Goal: Task Accomplishment & Management: Use online tool/utility

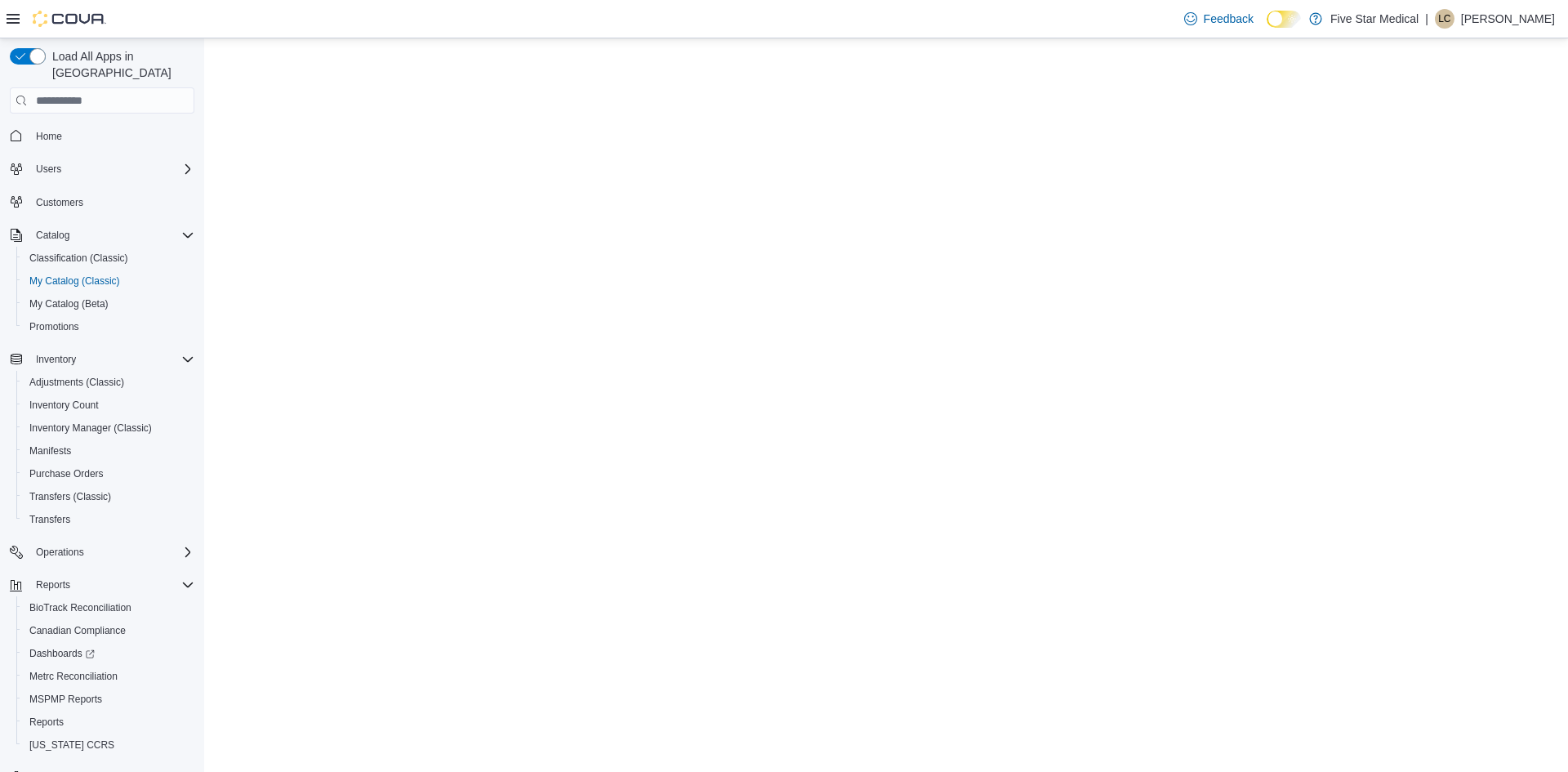
select select "**********"
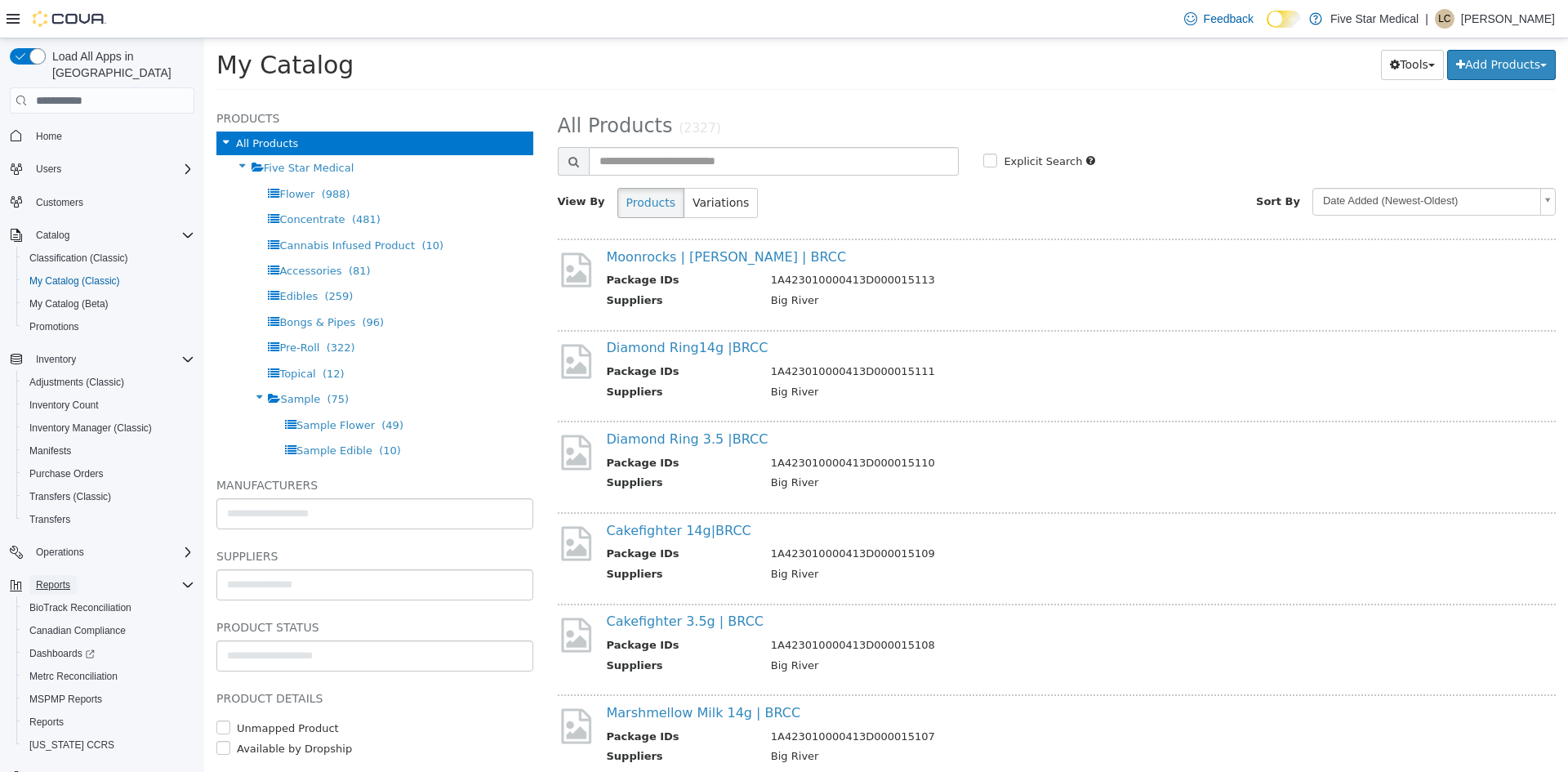
click at [56, 578] on span "Reports" at bounding box center [53, 584] width 34 height 13
click at [58, 578] on span "Reports" at bounding box center [53, 584] width 34 height 13
click at [46, 715] on span "Reports" at bounding box center [47, 721] width 34 height 13
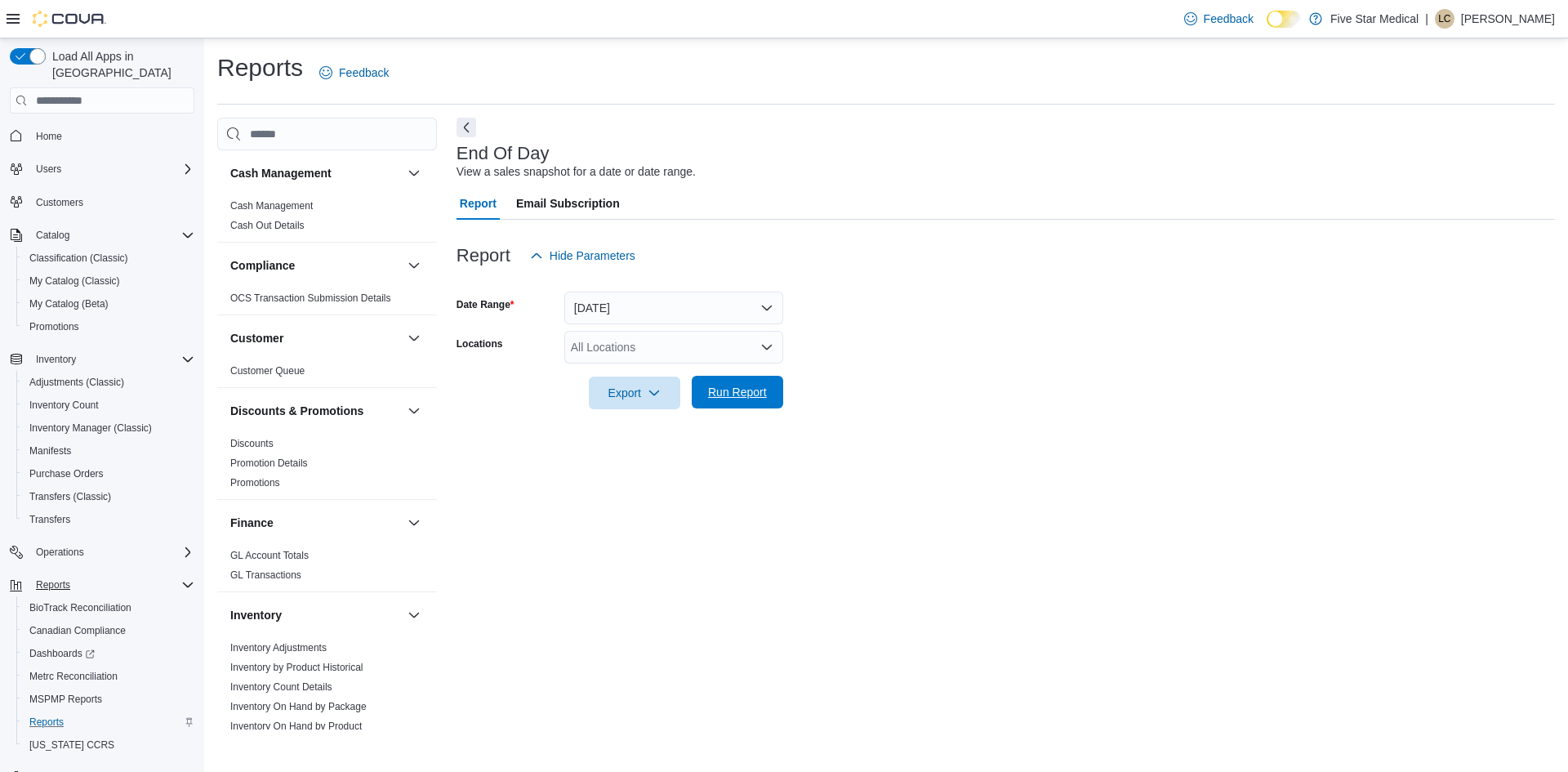
click at [736, 391] on span "Run Report" at bounding box center [737, 391] width 59 height 17
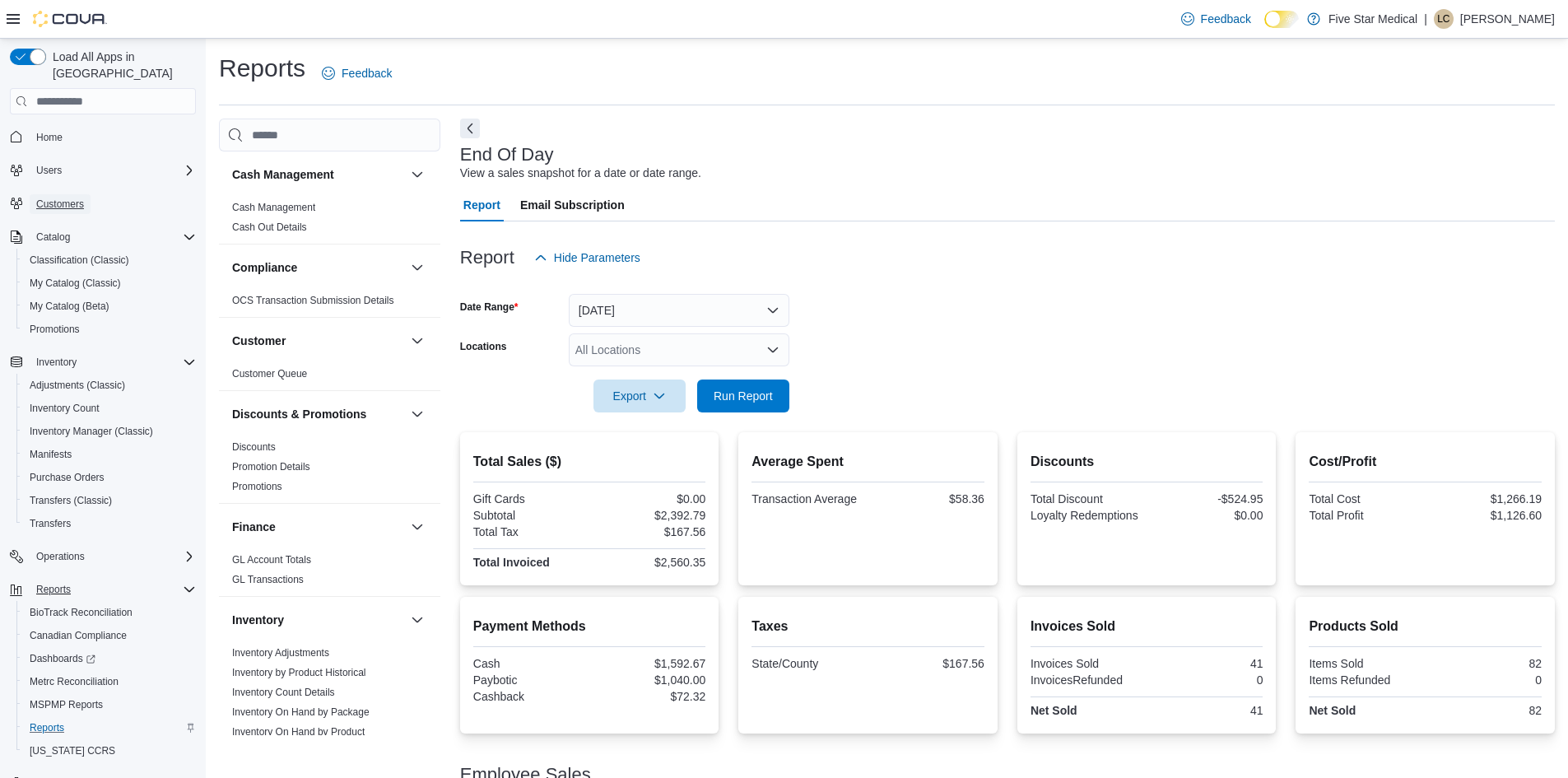
click at [58, 197] on span "Customers" at bounding box center [60, 203] width 48 height 13
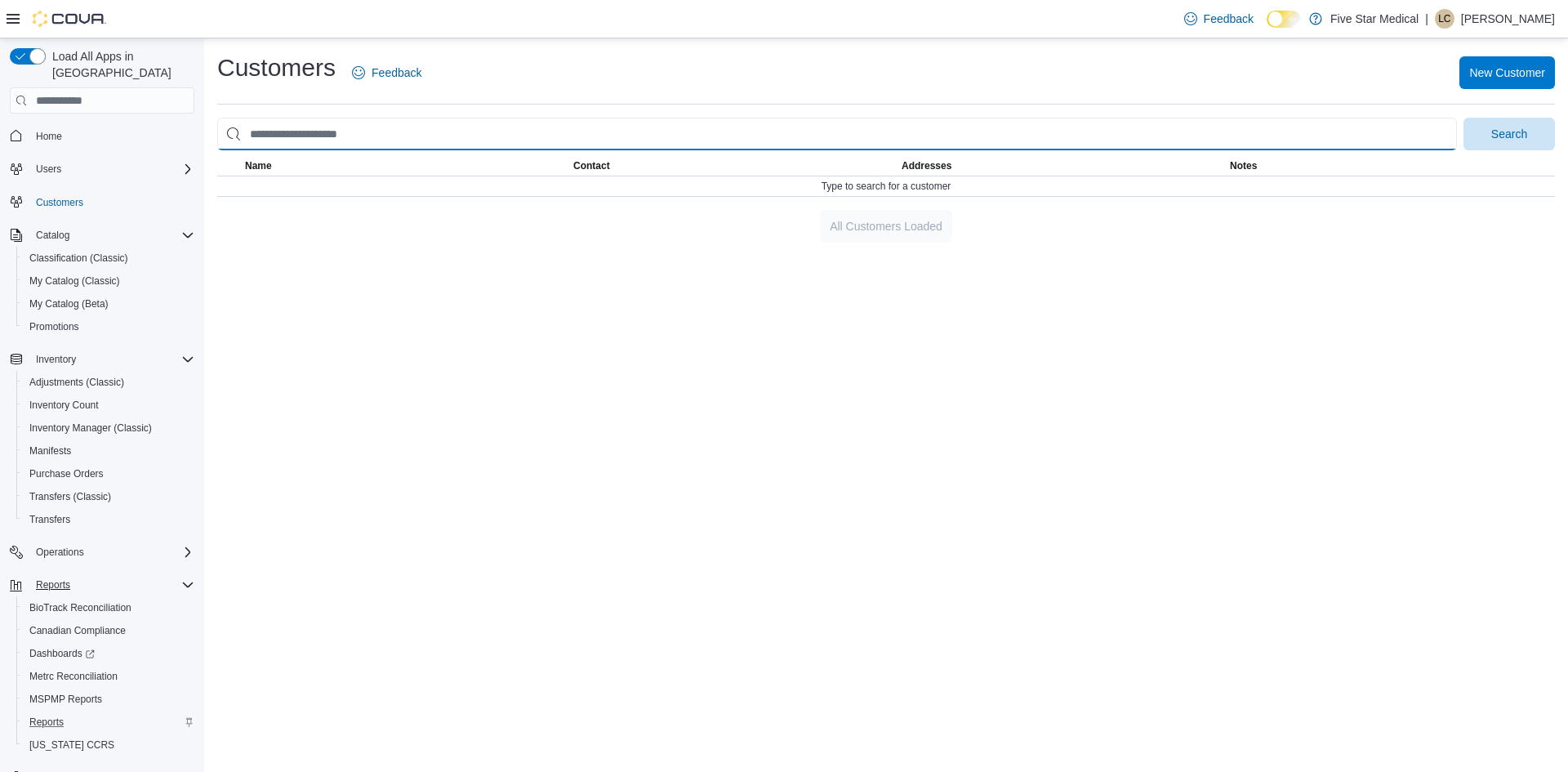
click at [360, 135] on input "search" at bounding box center [837, 133] width 1240 height 32
type input "***"
click at [1464, 118] on button "Search" at bounding box center [1509, 133] width 91 height 32
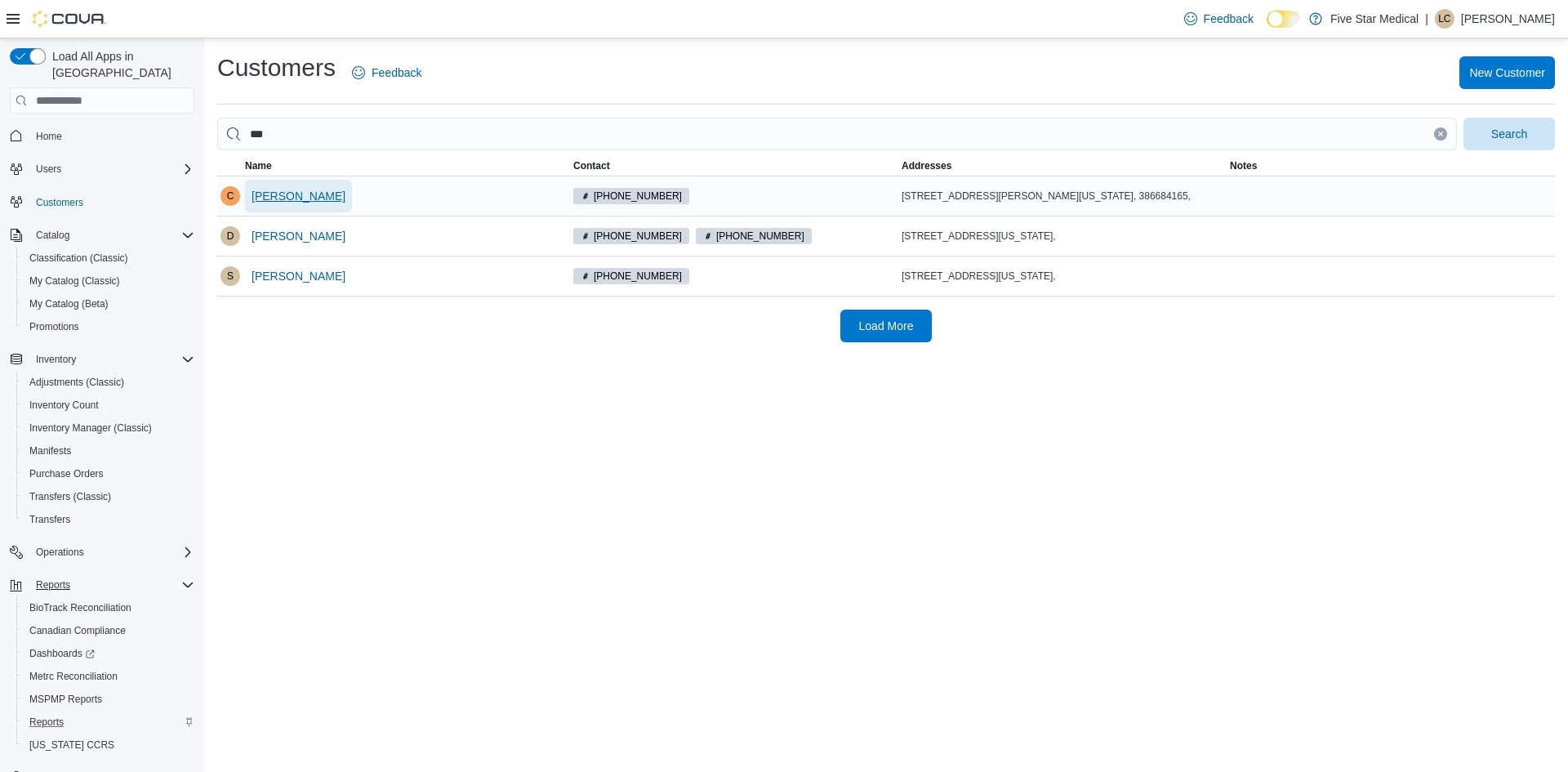
click at [267, 195] on span "[PERSON_NAME]" at bounding box center [298, 196] width 94 height 17
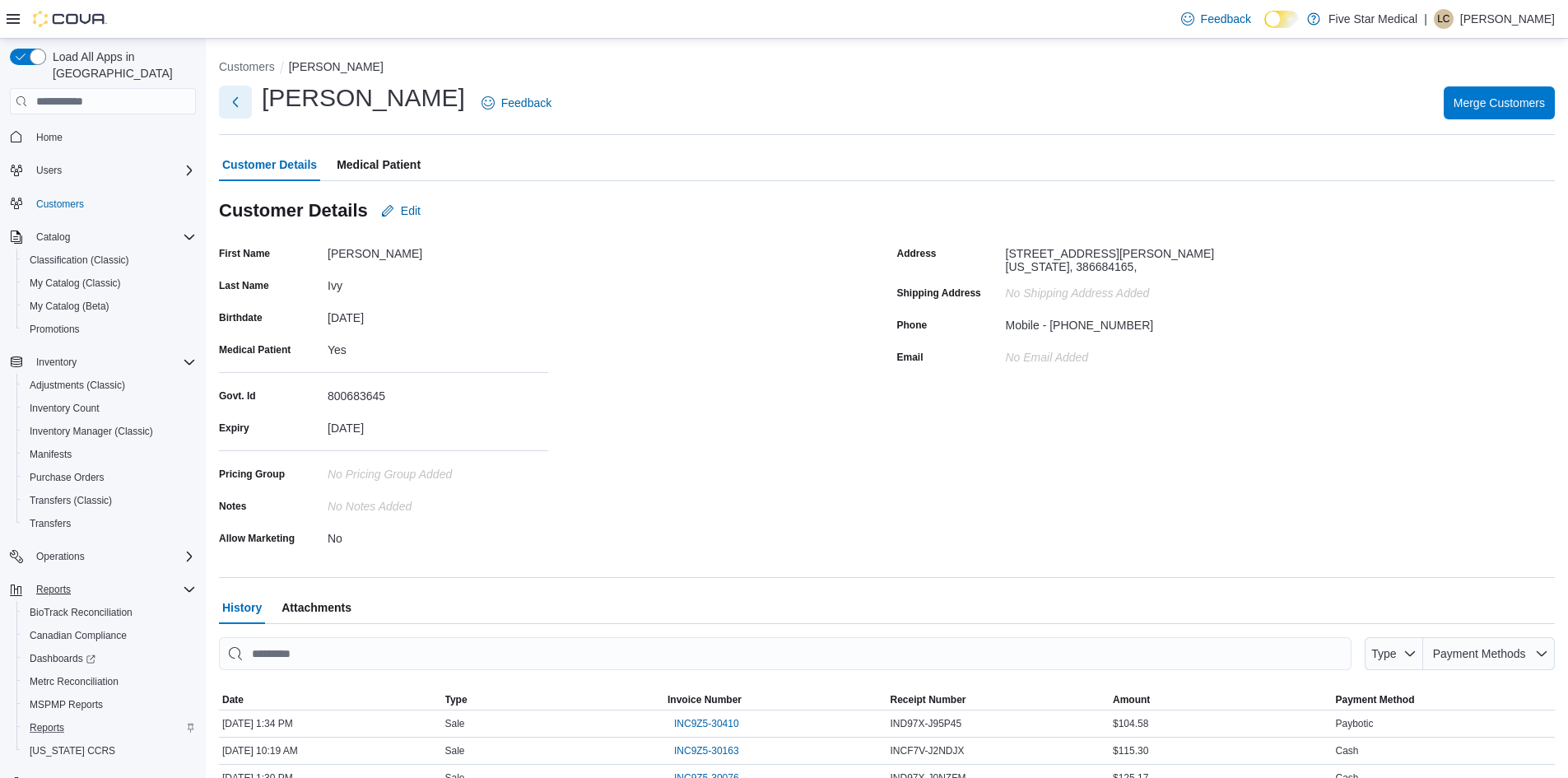
click at [235, 110] on button "Next" at bounding box center [235, 102] width 33 height 33
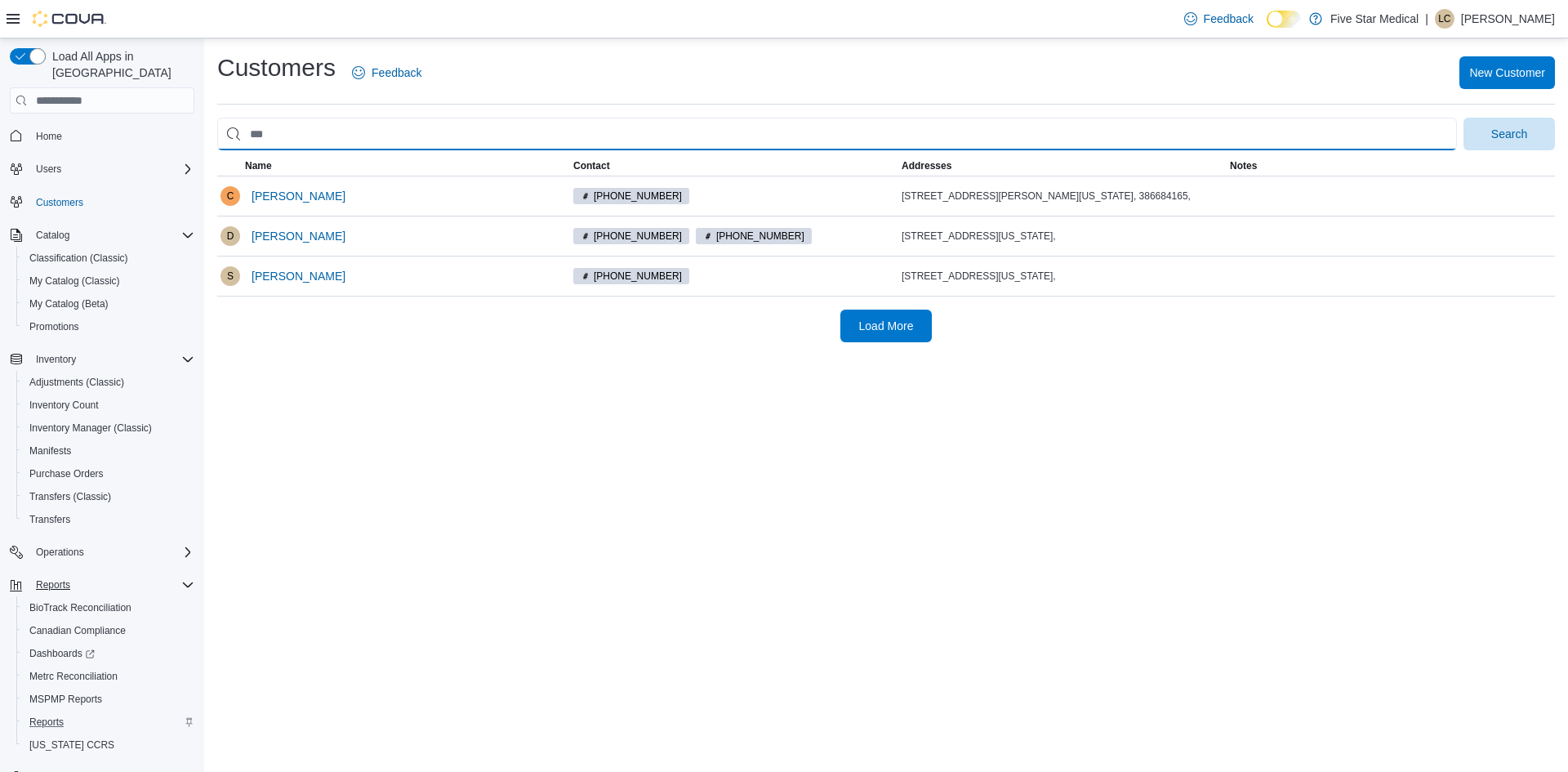
click at [331, 136] on input "search" at bounding box center [837, 133] width 1240 height 32
type input "*******"
click at [1464, 118] on button "Search" at bounding box center [1509, 133] width 91 height 32
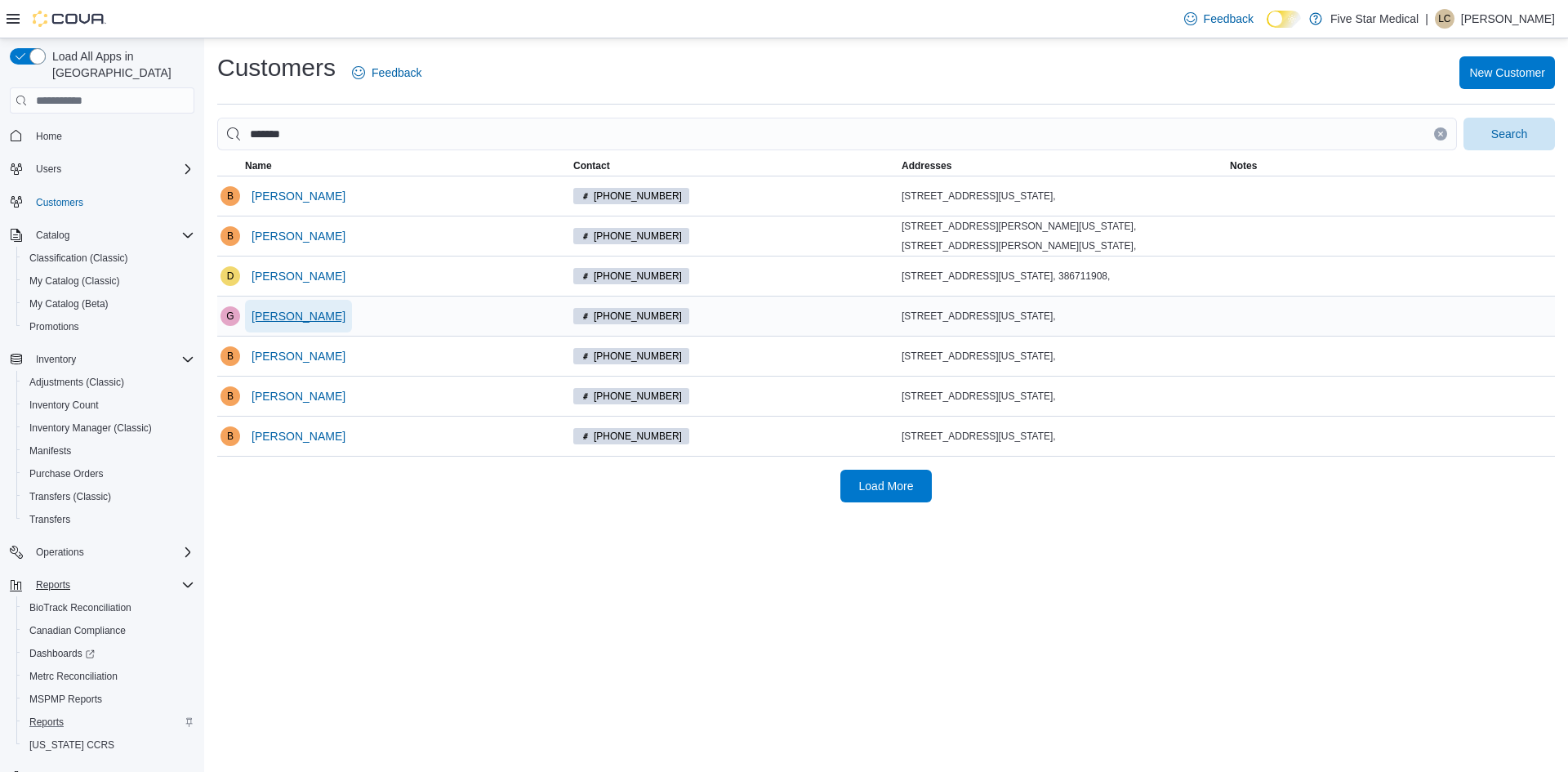
click at [315, 316] on span "[PERSON_NAME]" at bounding box center [298, 316] width 94 height 17
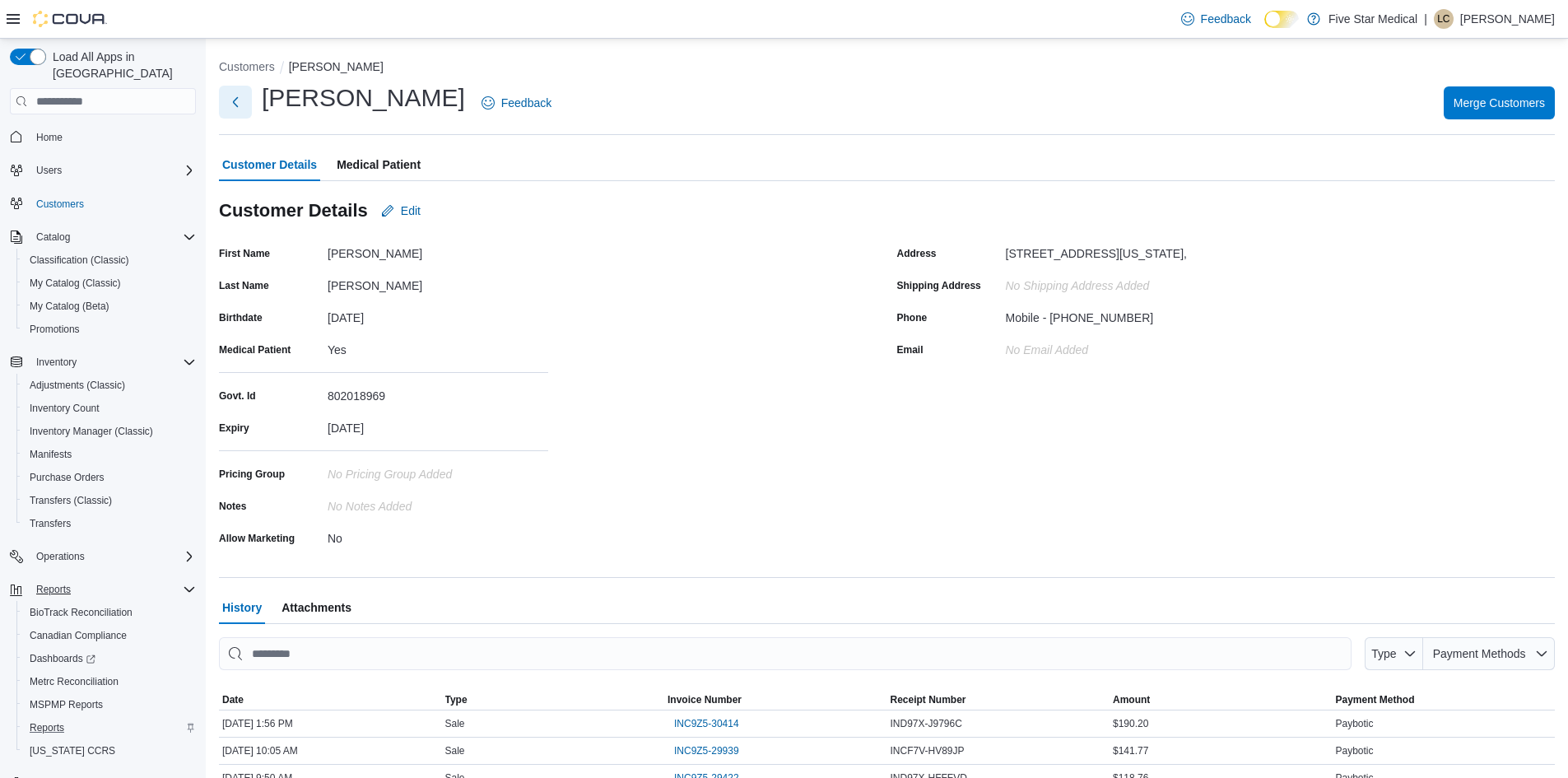
click at [233, 106] on button "Next" at bounding box center [235, 102] width 33 height 33
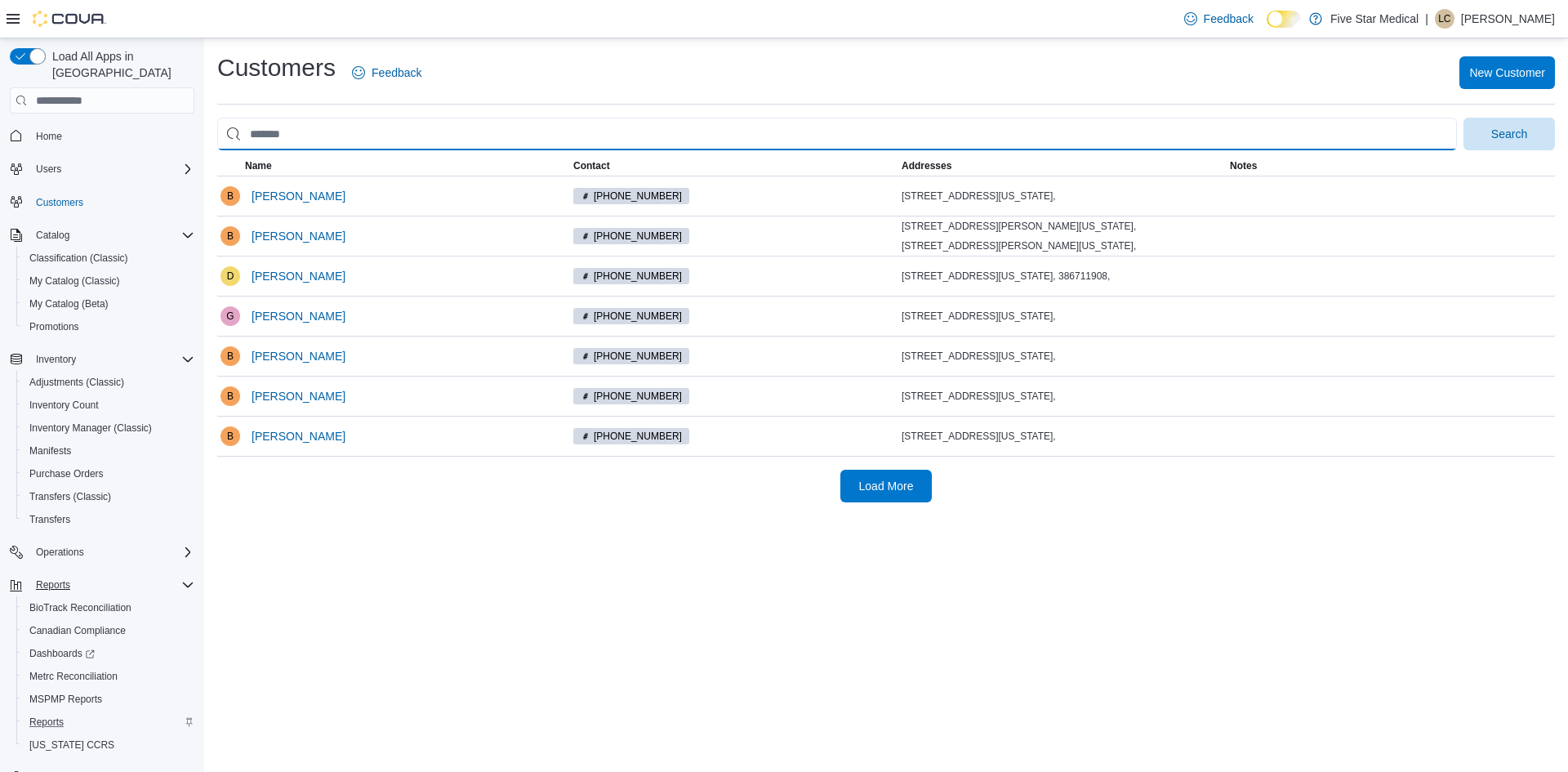
click at [323, 133] on input "search" at bounding box center [837, 133] width 1240 height 32
click at [1464, 118] on button "Search" at bounding box center [1509, 133] width 91 height 32
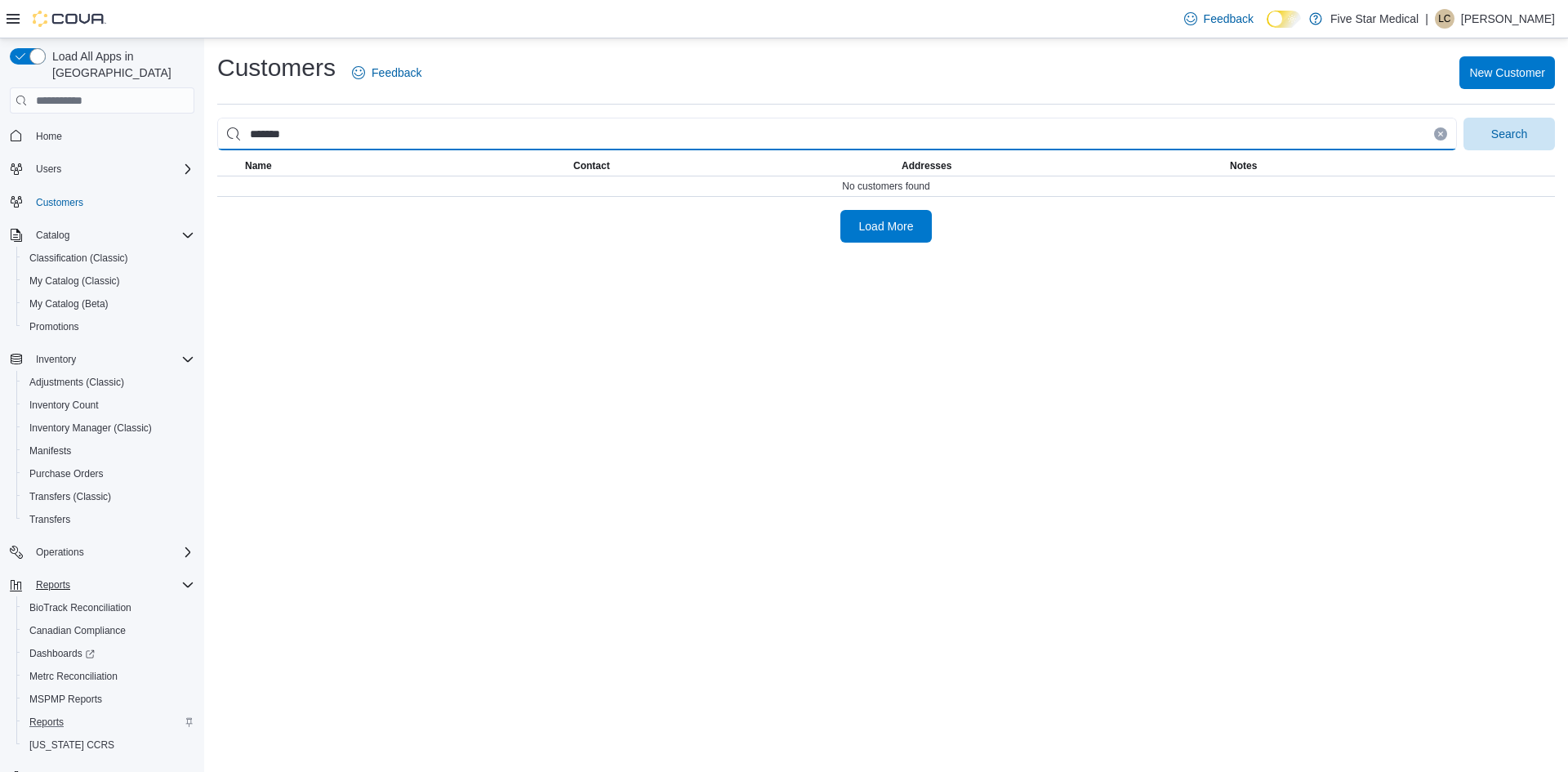
type input "*******"
click at [1464, 118] on button "Search" at bounding box center [1509, 133] width 91 height 32
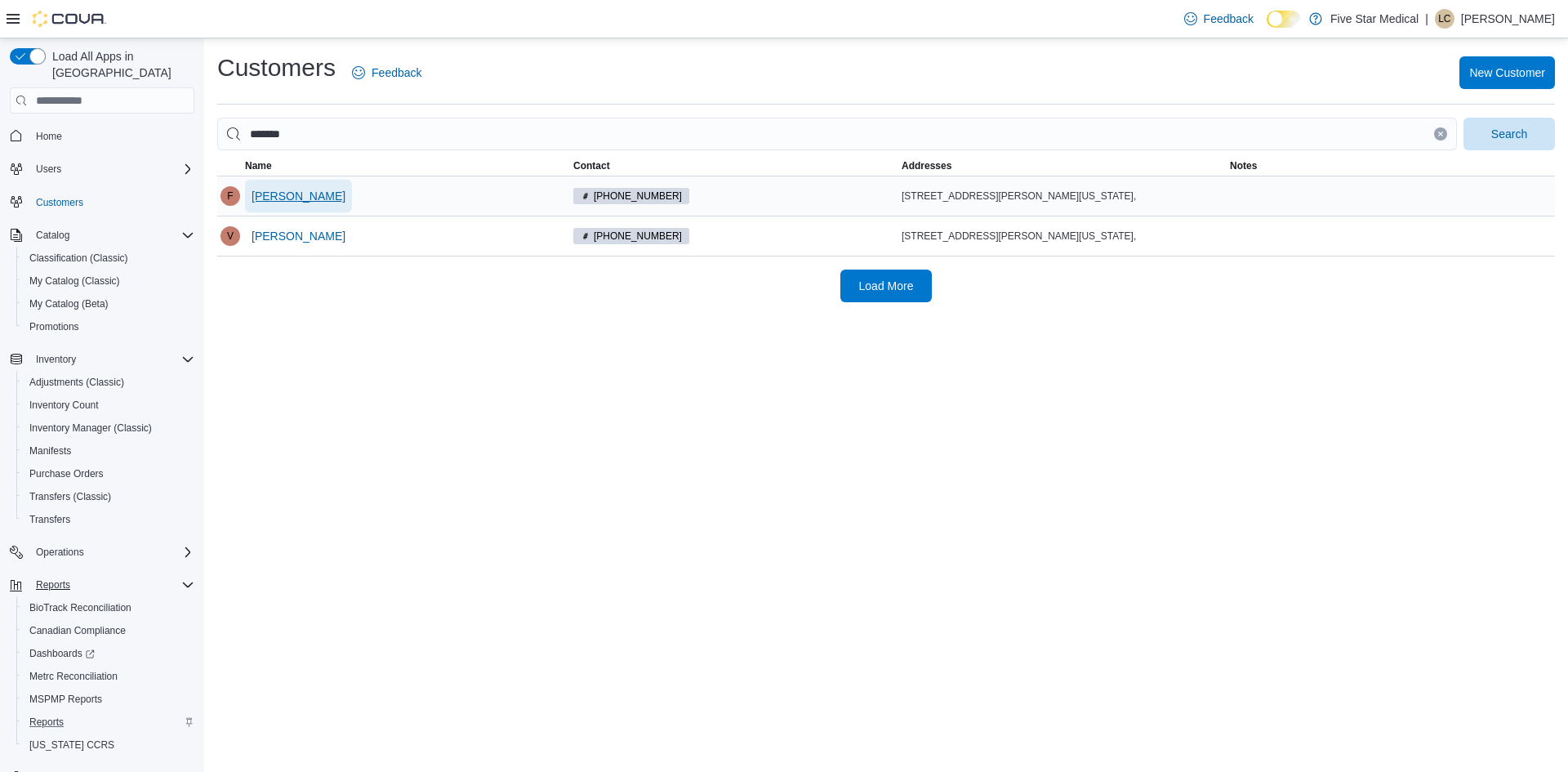
click at [309, 195] on span "[PERSON_NAME]" at bounding box center [298, 196] width 94 height 17
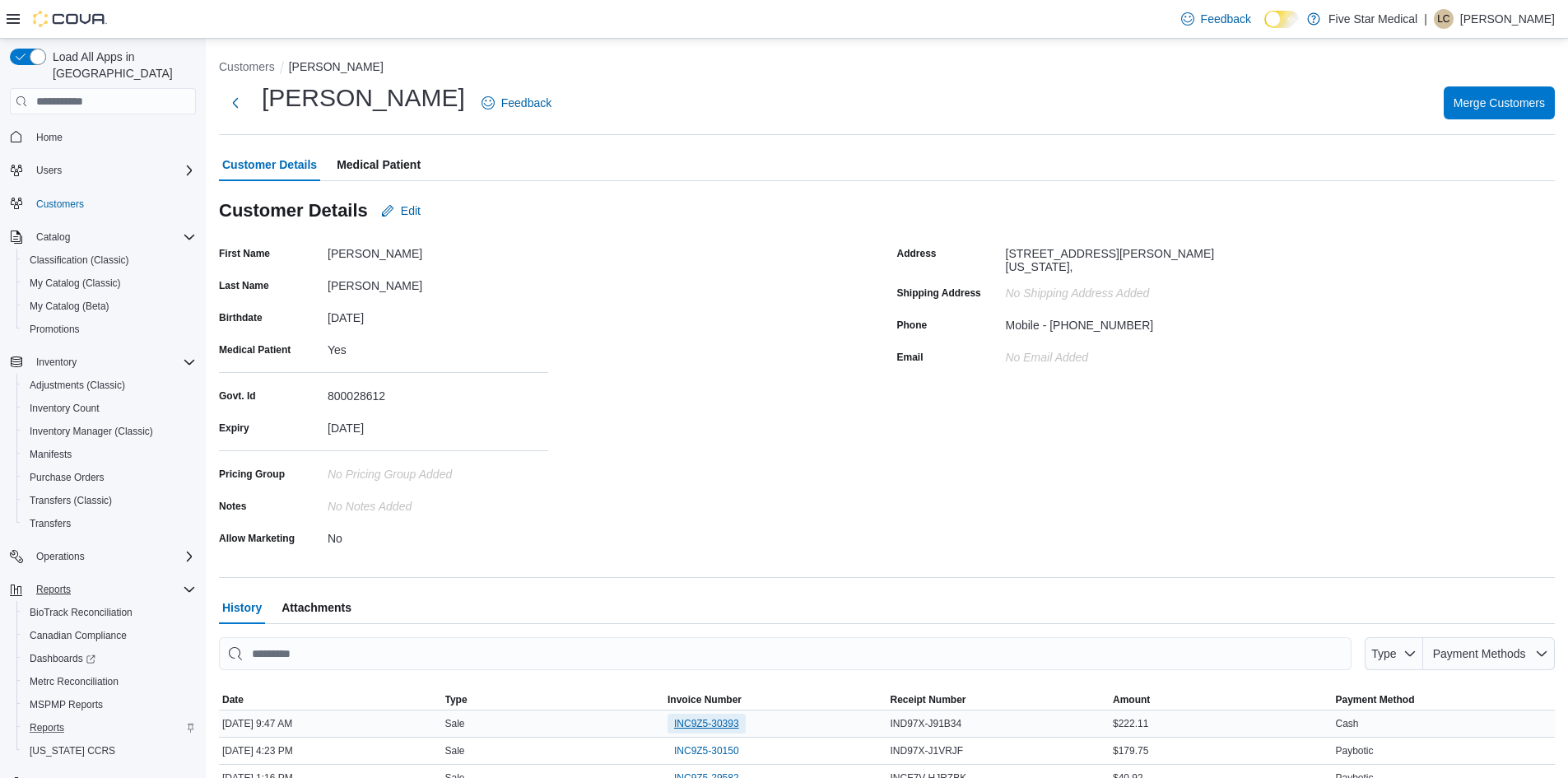
click at [723, 725] on span "INC9Z5-30393" at bounding box center [707, 723] width 65 height 13
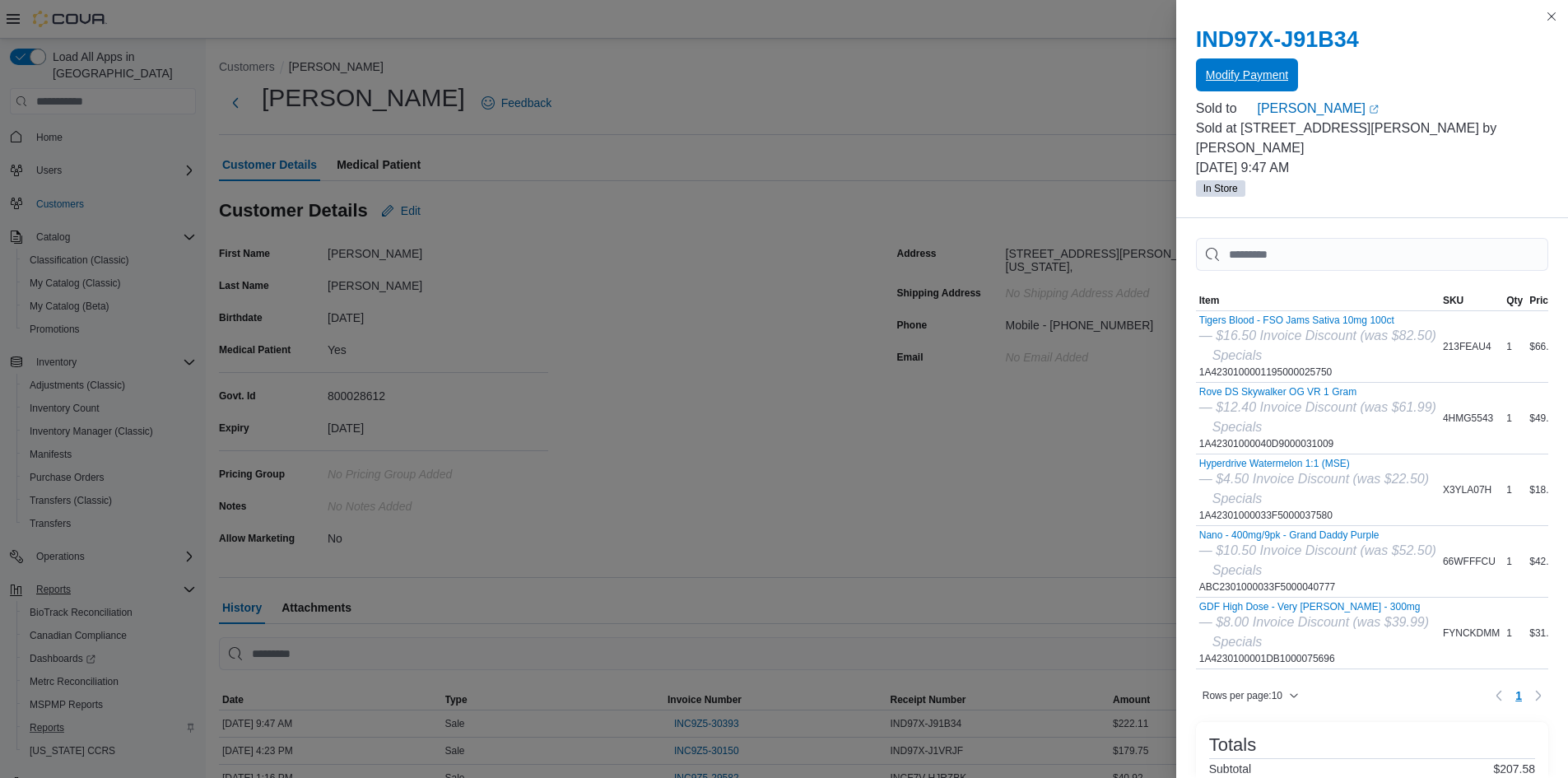
click at [1261, 75] on span "Modify Payment" at bounding box center [1247, 74] width 82 height 17
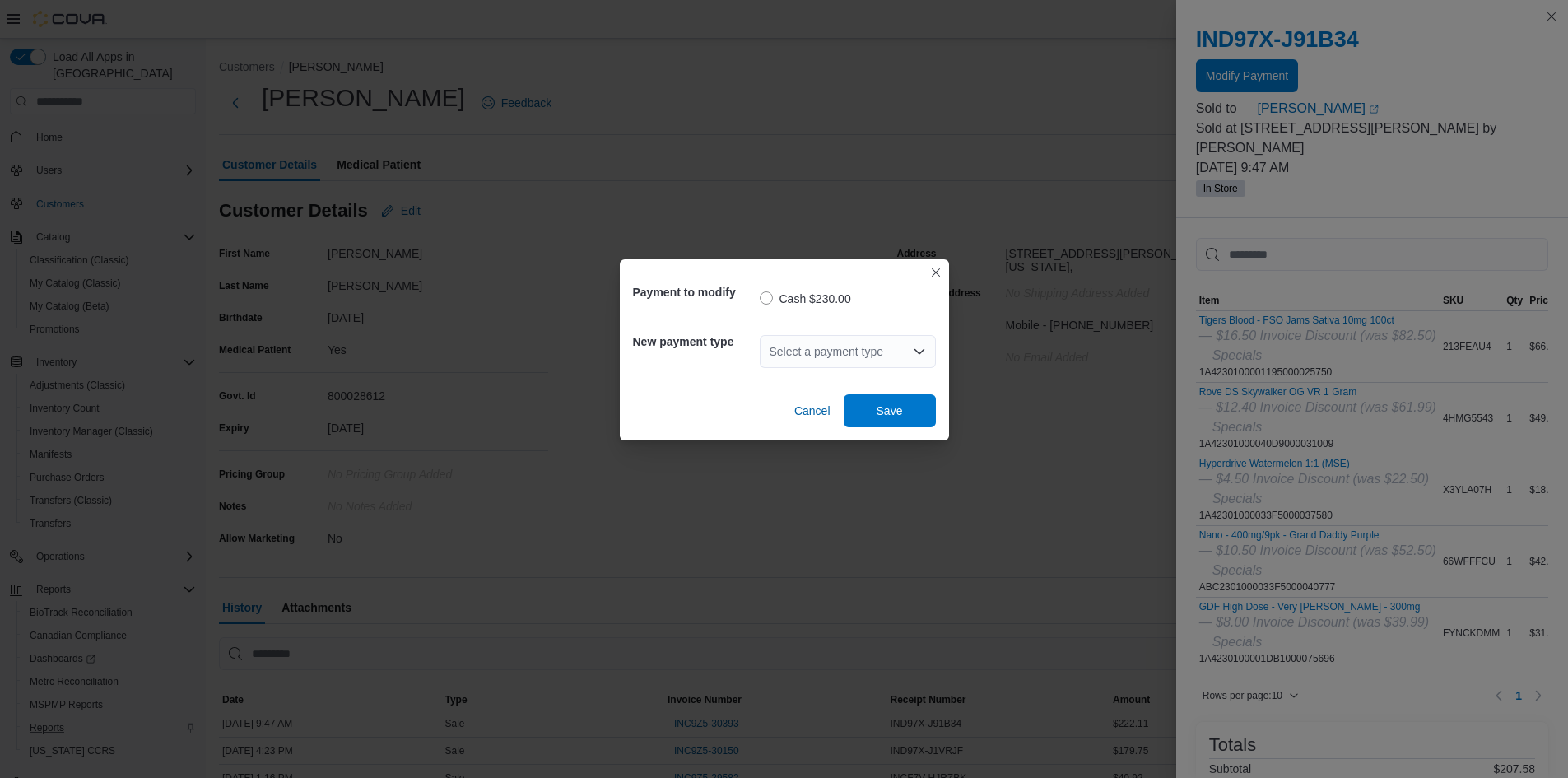
click at [902, 345] on div "Select a payment type" at bounding box center [847, 351] width 176 height 33
click at [815, 403] on span "Paybotic" at bounding box center [858, 403] width 137 height 17
click at [897, 414] on span "Save" at bounding box center [890, 409] width 27 height 17
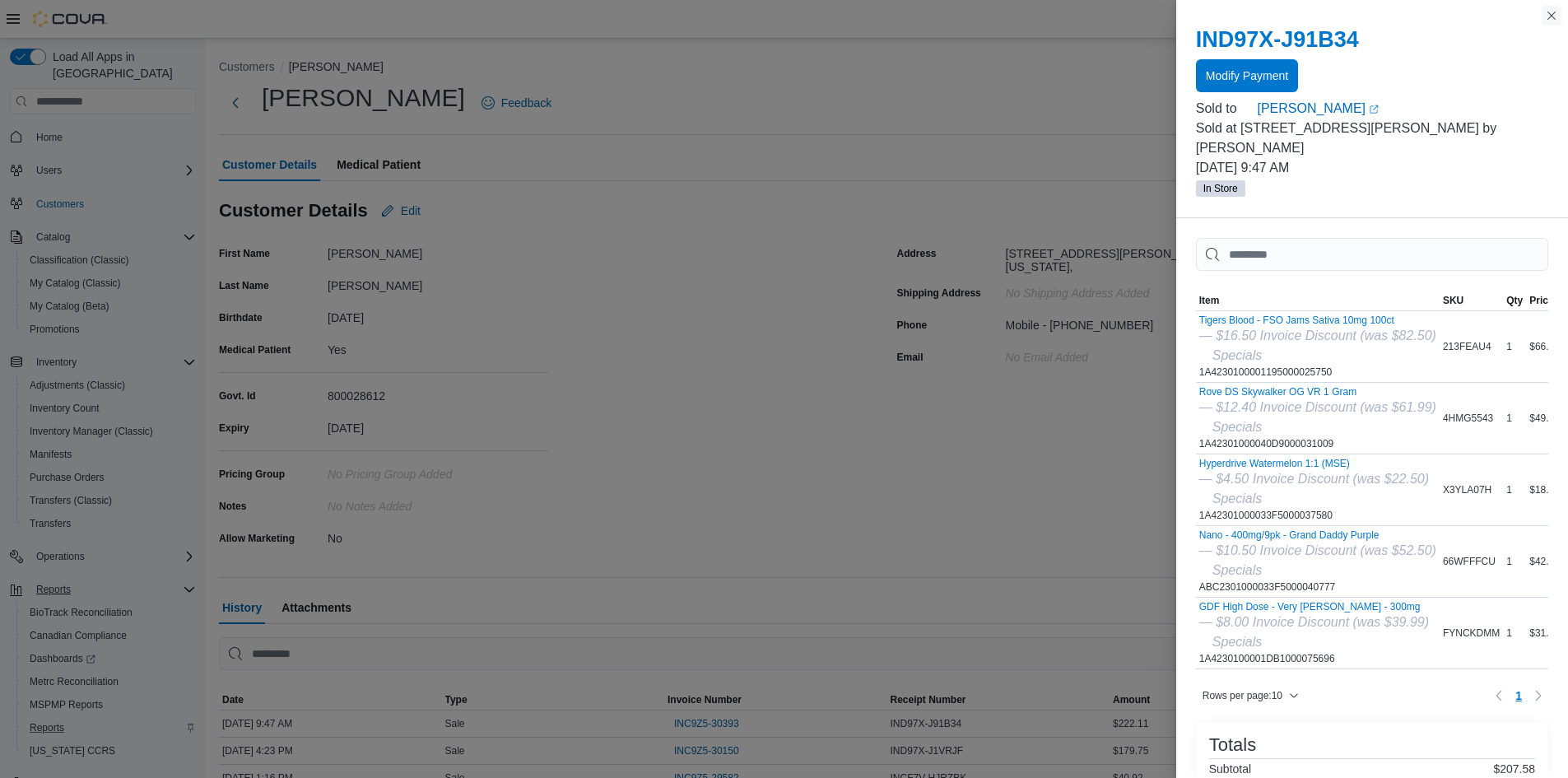
click at [1554, 16] on button "Close this dialog" at bounding box center [1551, 16] width 19 height 19
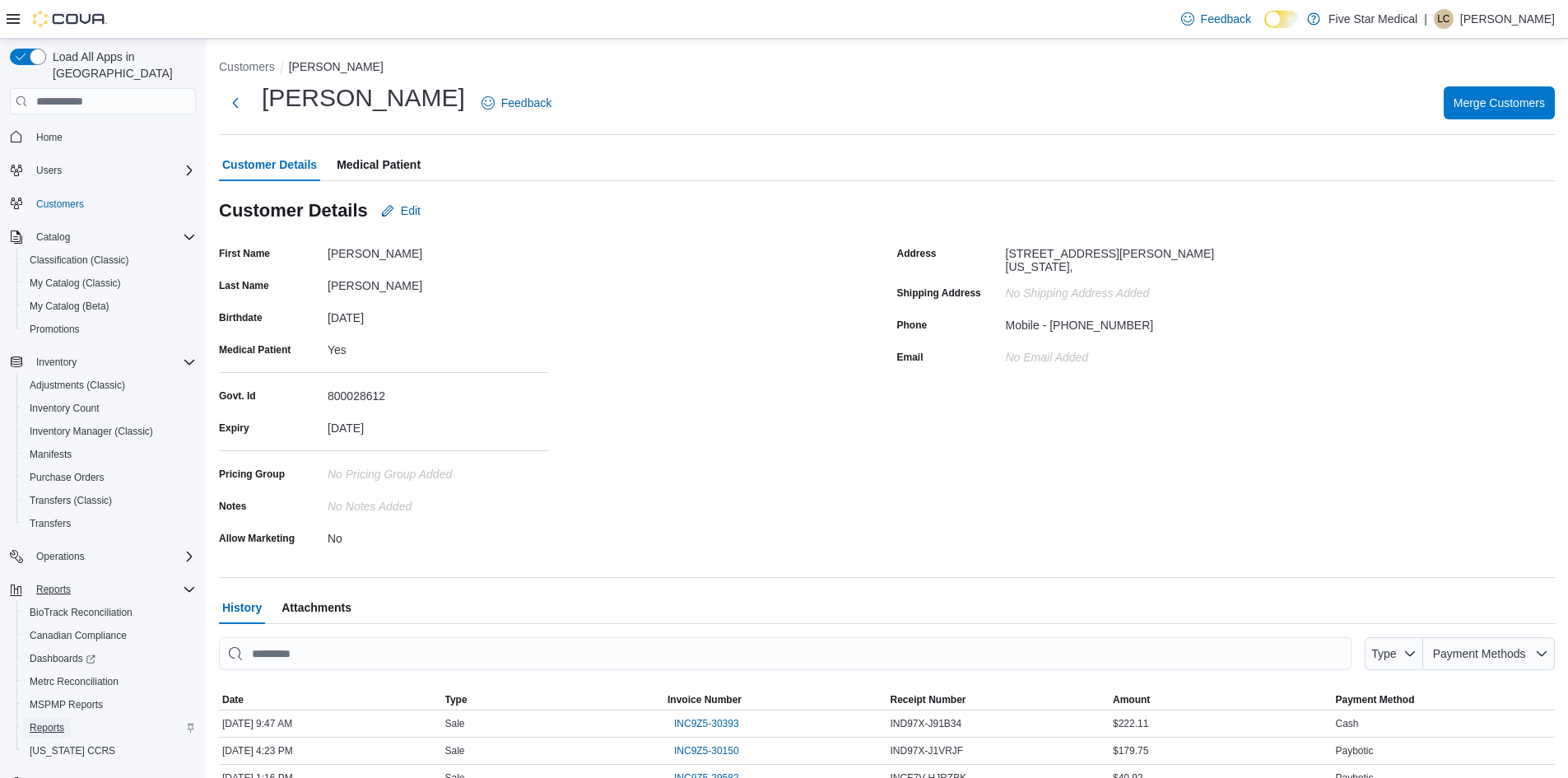
click at [48, 718] on span "Reports" at bounding box center [47, 728] width 34 height 19
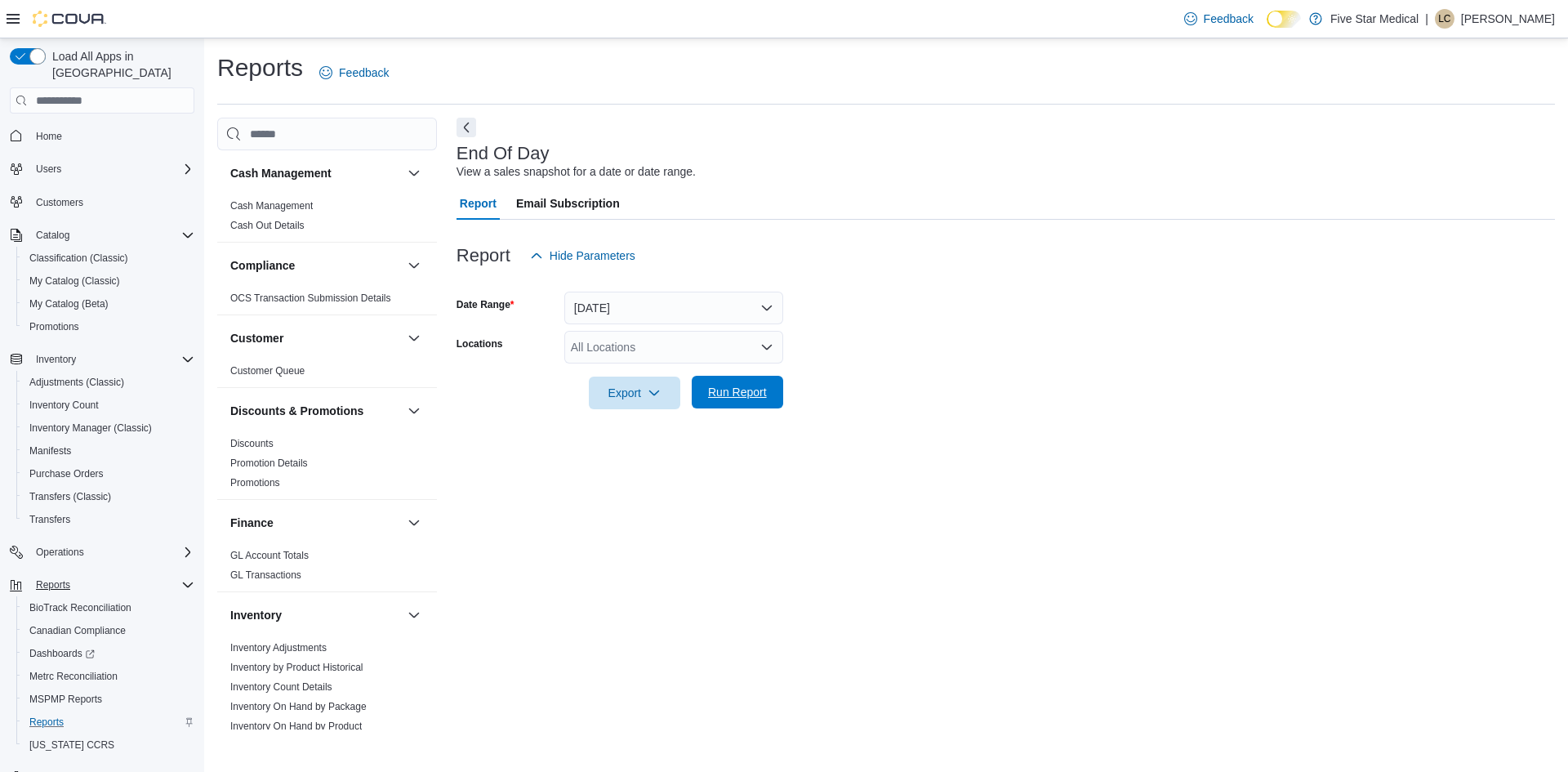
click at [749, 391] on span "Run Report" at bounding box center [737, 391] width 59 height 17
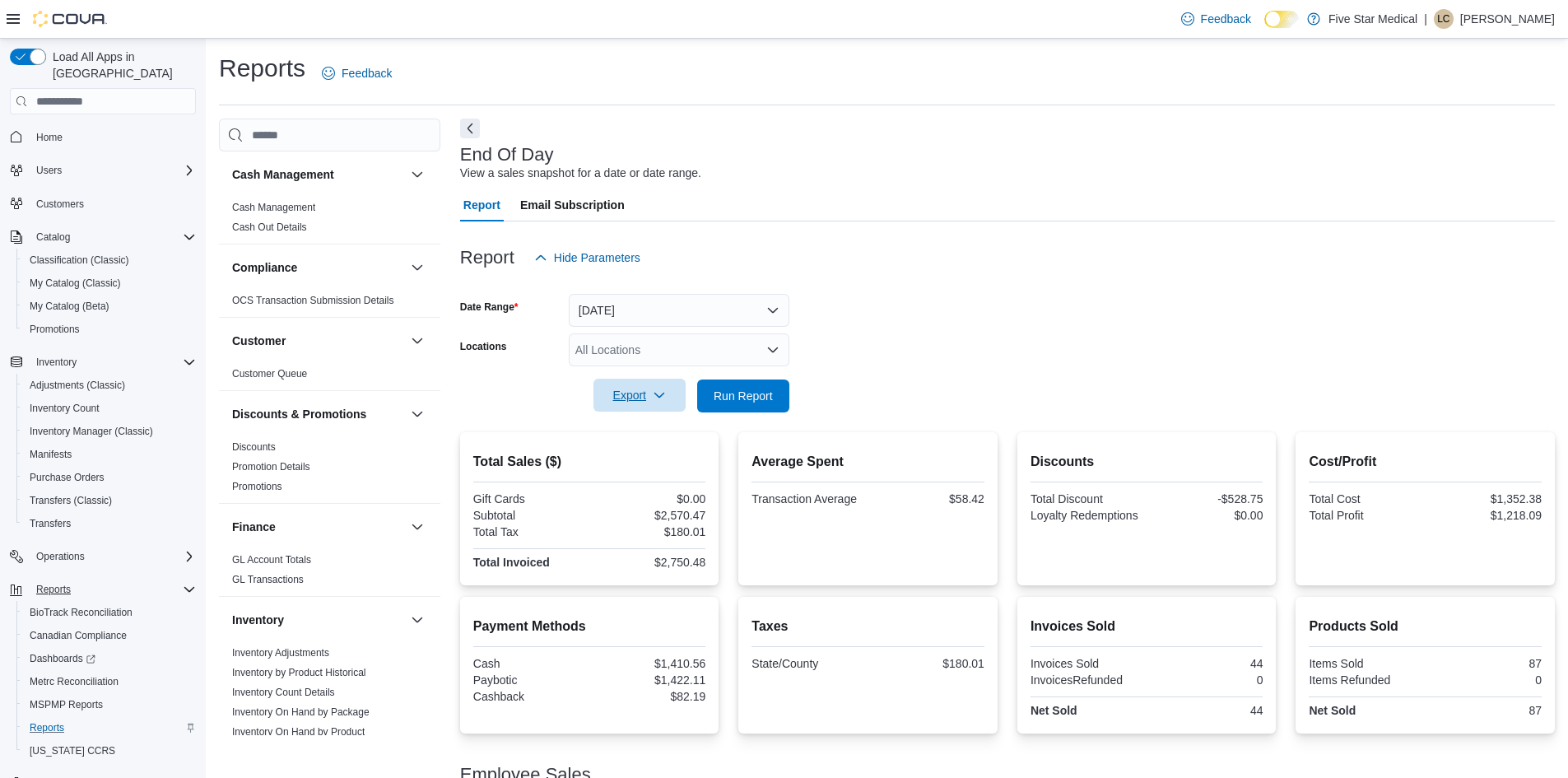
click at [630, 399] on span "Export" at bounding box center [639, 394] width 73 height 33
click at [665, 465] on span "Export to Pdf" at bounding box center [642, 461] width 74 height 13
click at [77, 698] on span "MSPMP Reports" at bounding box center [66, 704] width 73 height 13
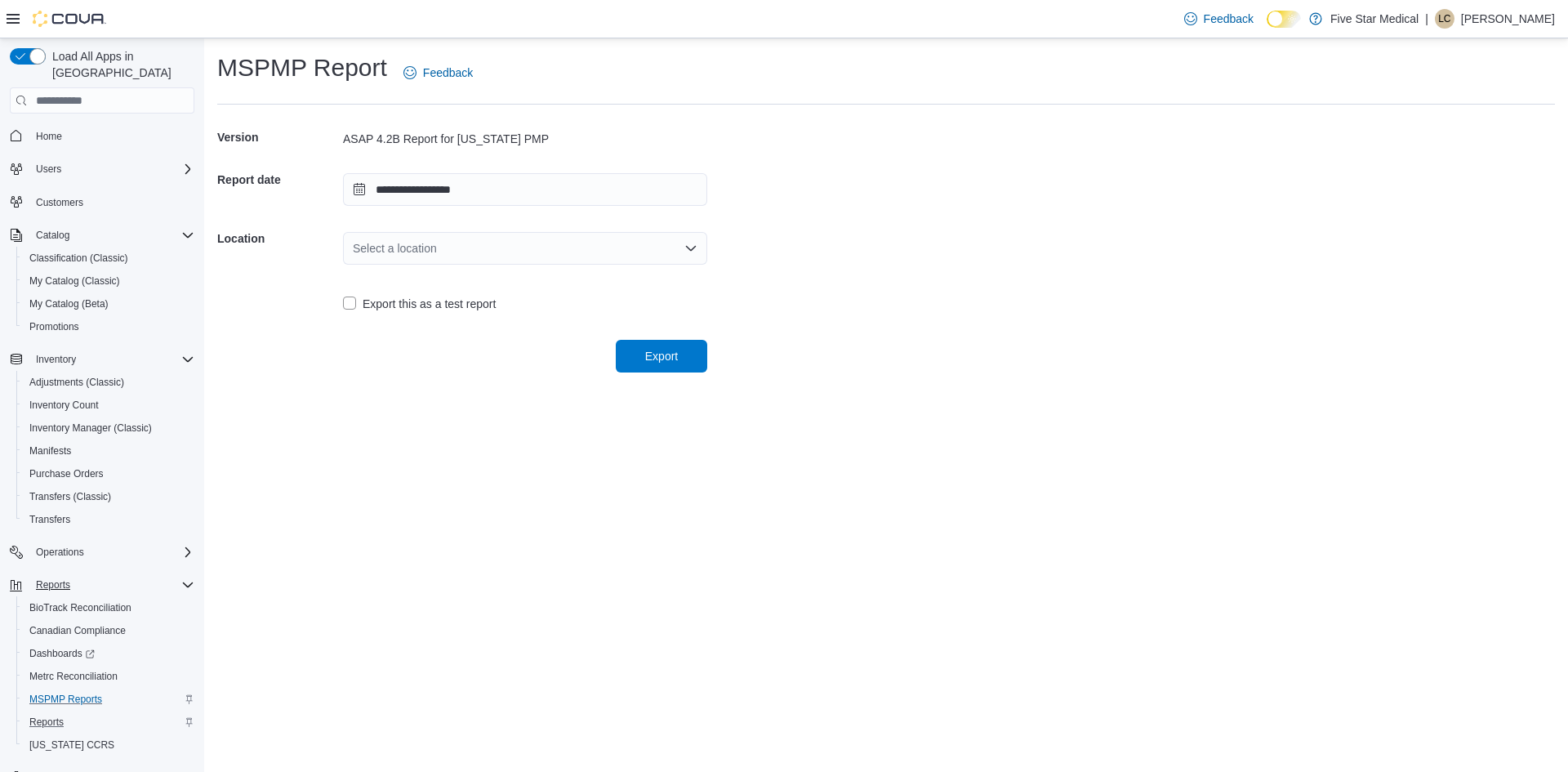
click at [697, 247] on div "Select a location" at bounding box center [525, 247] width 364 height 32
click at [680, 242] on div "Select a location" at bounding box center [525, 247] width 364 height 32
click at [447, 301] on span "409 [PERSON_NAME] Dr" at bounding box center [534, 299] width 325 height 17
click at [650, 360] on span "Export" at bounding box center [661, 355] width 32 height 17
